Goal: Task Accomplishment & Management: Manage account settings

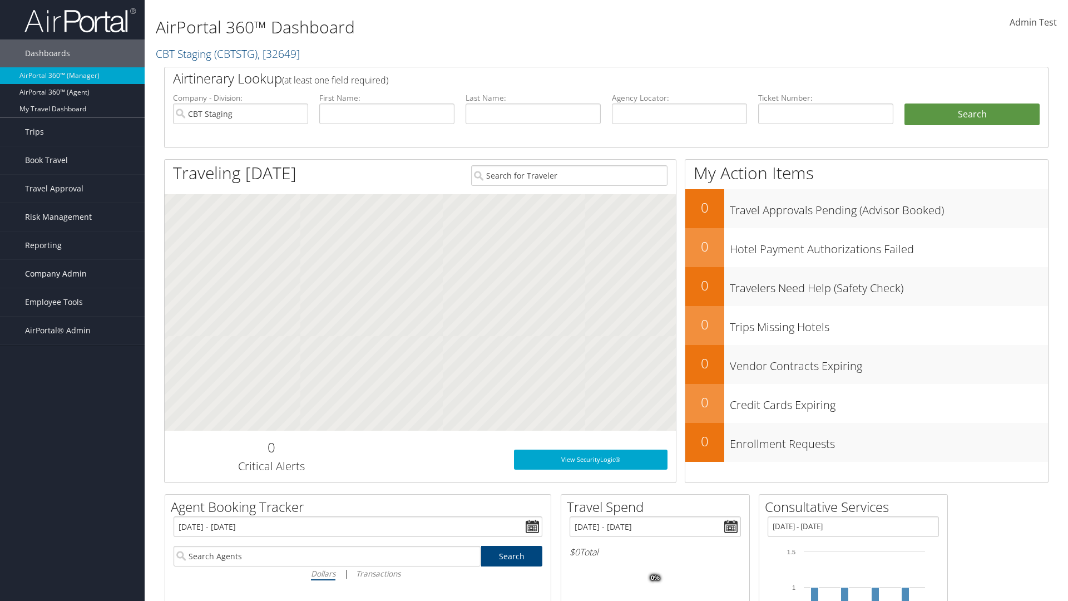
click at [72, 274] on span "Company Admin" at bounding box center [56, 274] width 62 height 28
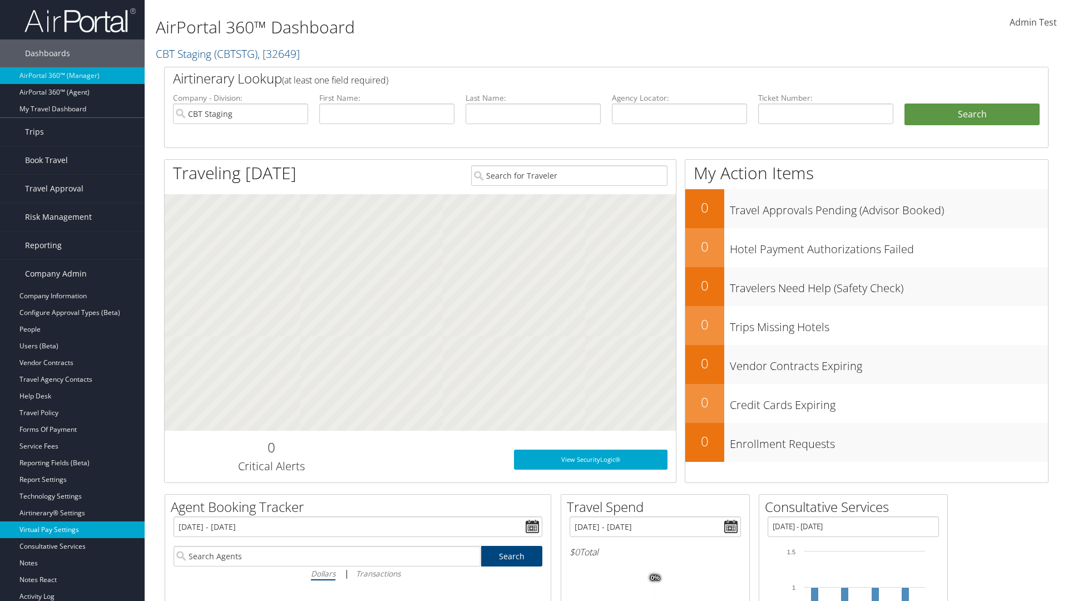
click at [72, 521] on link "Virtual Pay Settings" at bounding box center [72, 529] width 145 height 17
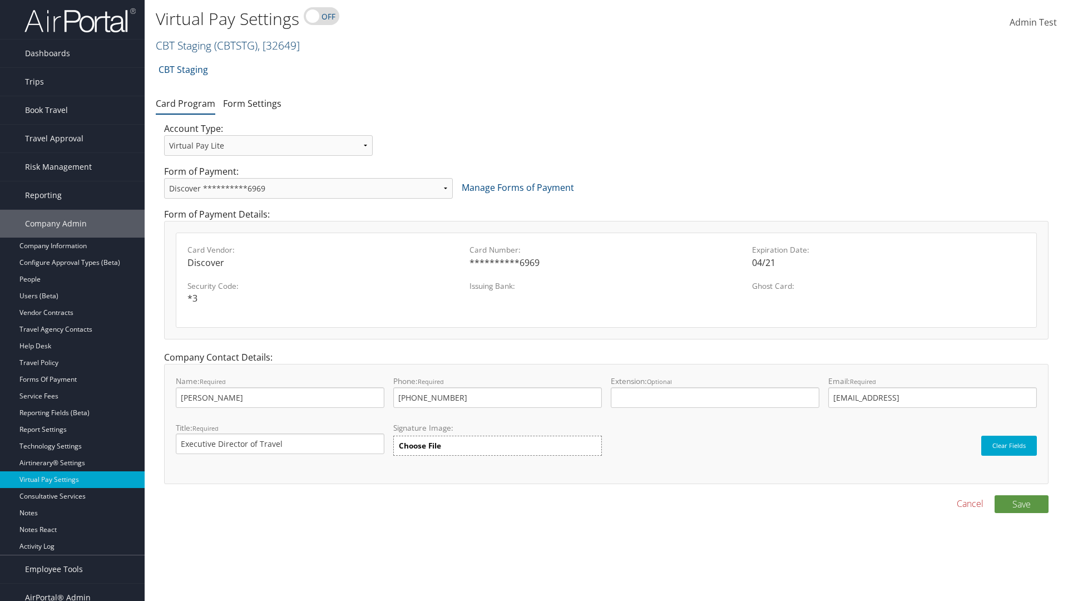
click at [183, 45] on link "CBT Staging ( CBTSTG ) , [ 32649 ]" at bounding box center [228, 45] width 144 height 15
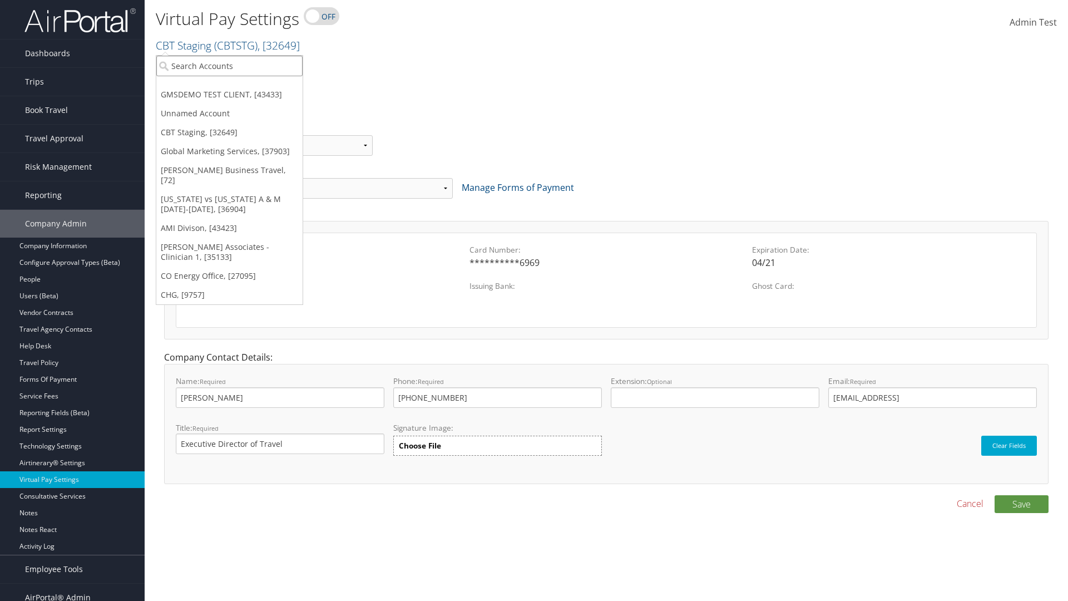
click at [229, 66] on input "search" at bounding box center [229, 66] width 146 height 21
type input "CBTSTG"
click at [229, 86] on div "CBT Staging (CBTSTG), [32649]" at bounding box center [229, 86] width 158 height 10
